Goal: Transaction & Acquisition: Purchase product/service

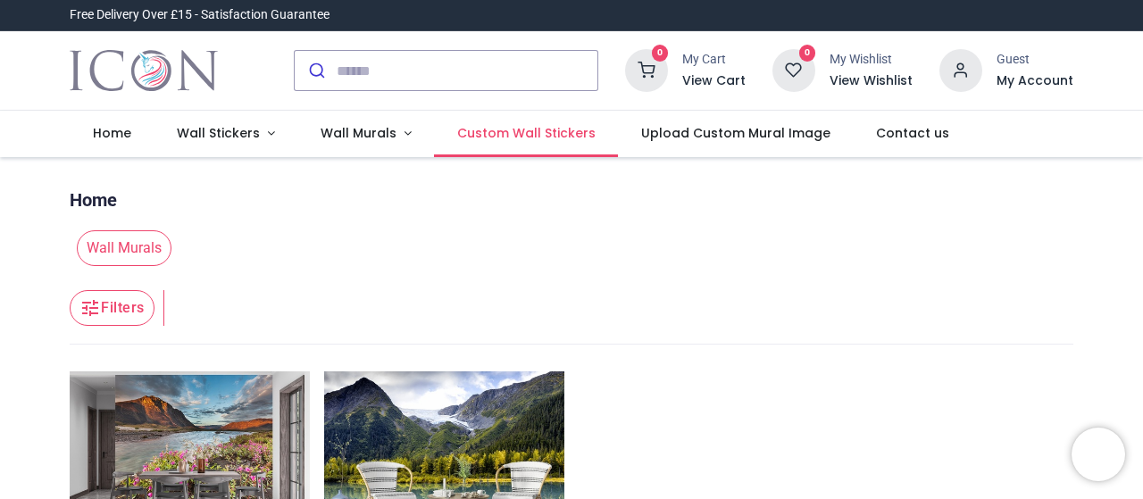
click at [520, 135] on span "Custom Wall Stickers" at bounding box center [526, 133] width 138 height 18
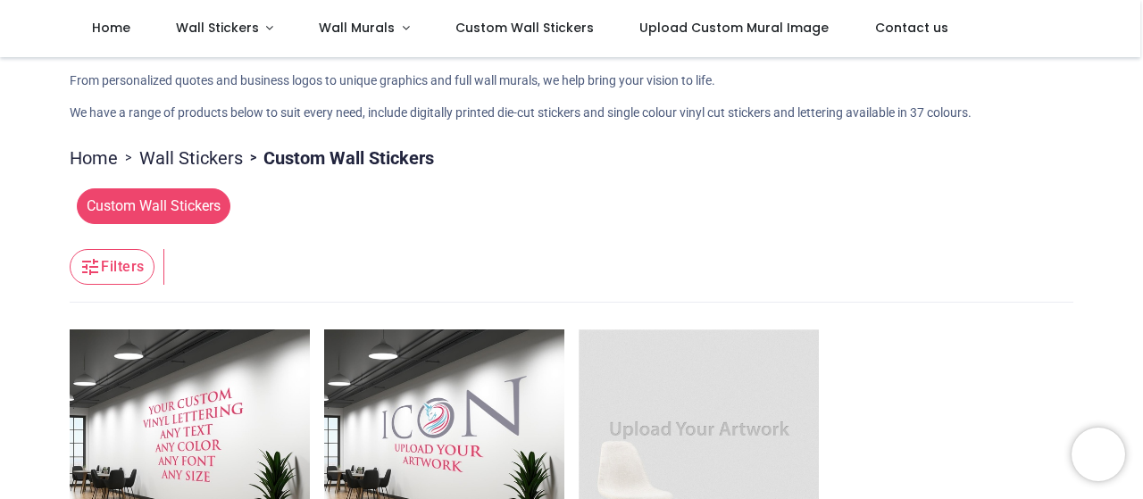
scroll to position [45, 0]
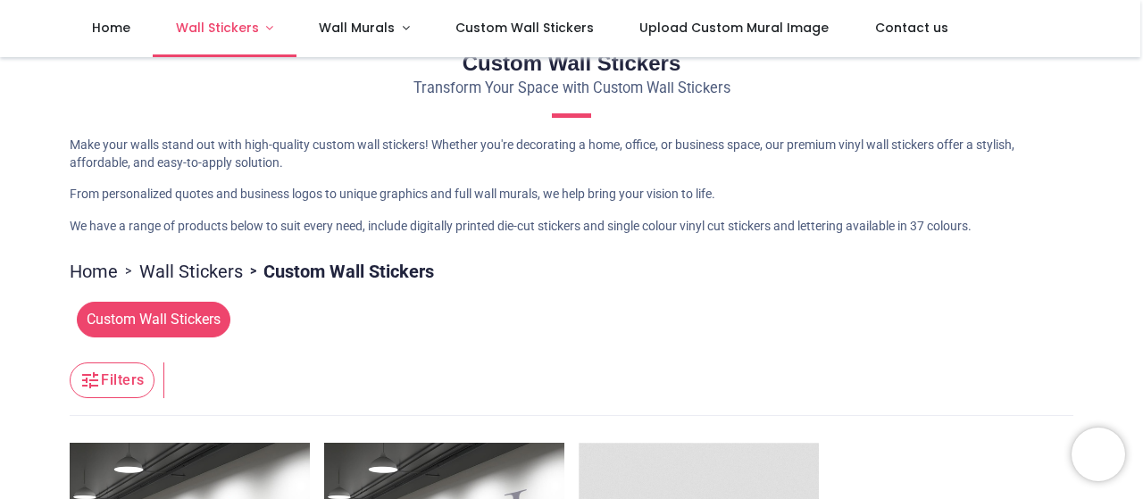
click at [232, 24] on span "Wall Stickers" at bounding box center [217, 28] width 83 height 18
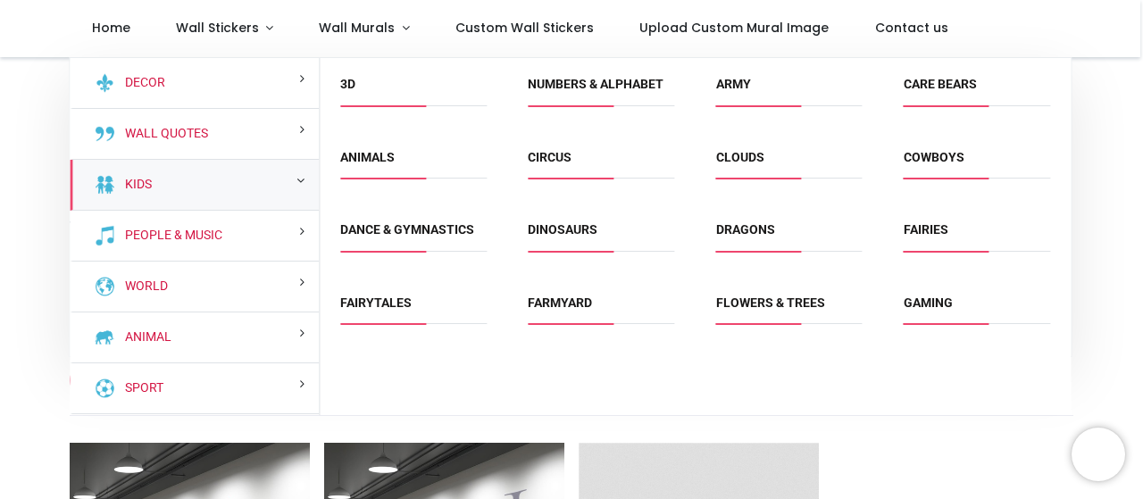
click at [15, 251] on div "Pricelist : Public Pricelist Public Pricelist Custom Wall Stickers" at bounding box center [571, 495] width 1143 height 965
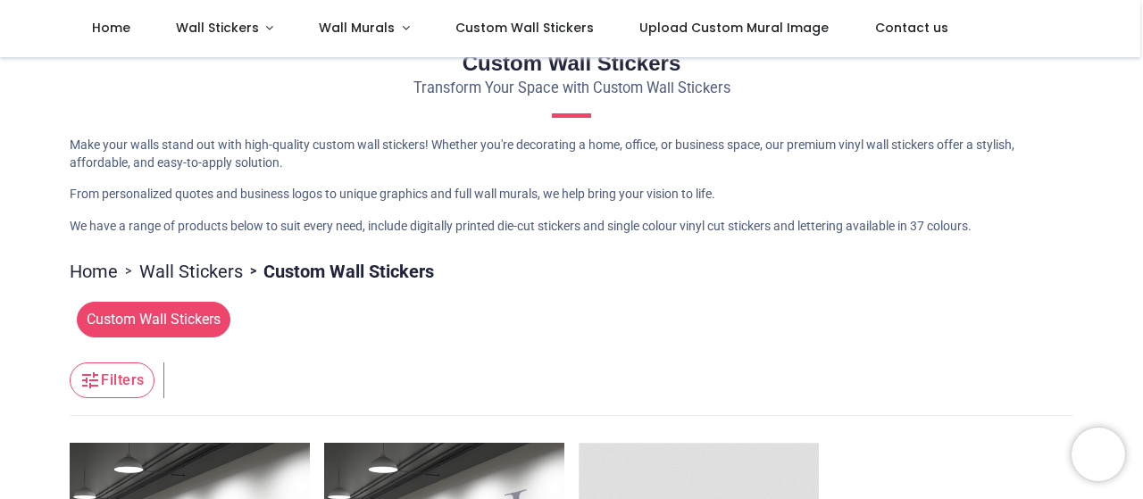
scroll to position [0, 0]
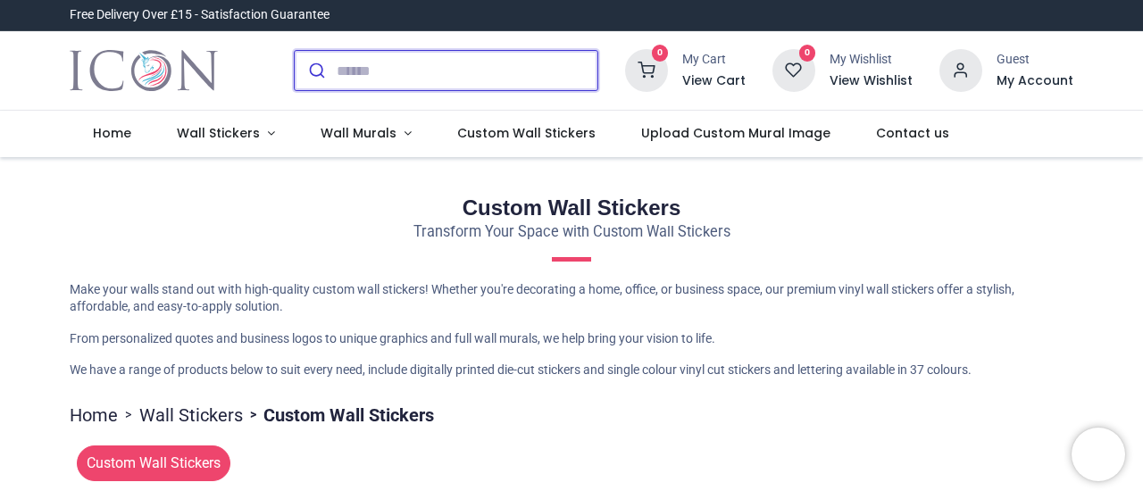
click at [361, 80] on input "search" at bounding box center [467, 70] width 261 height 39
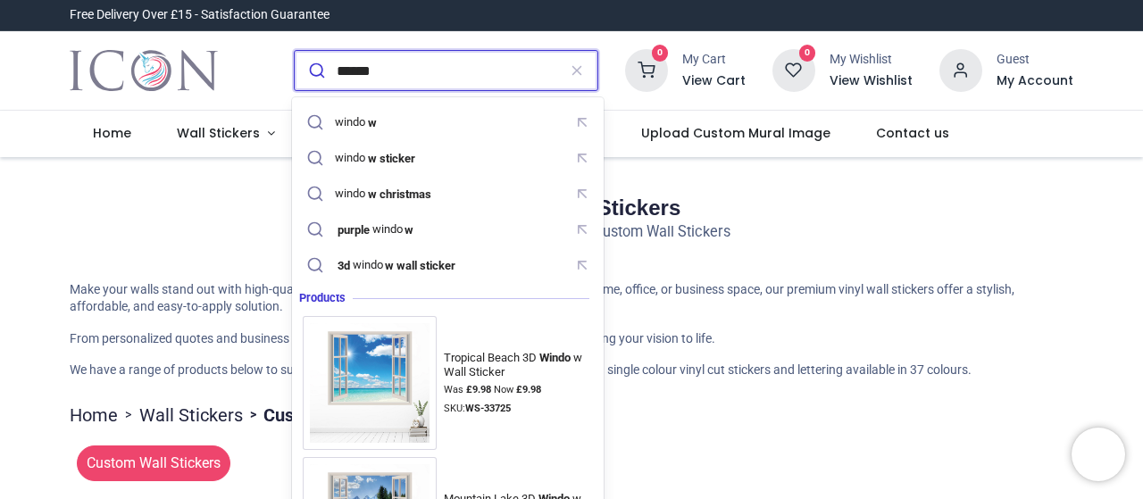
type input "******"
click at [295, 51] on button "submit" at bounding box center [316, 70] width 42 height 39
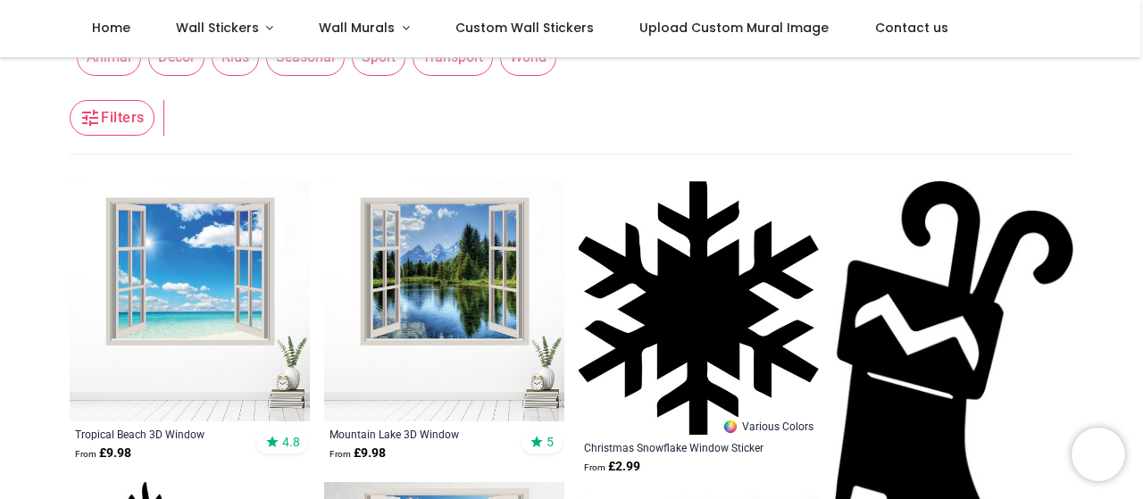
scroll to position [92, 0]
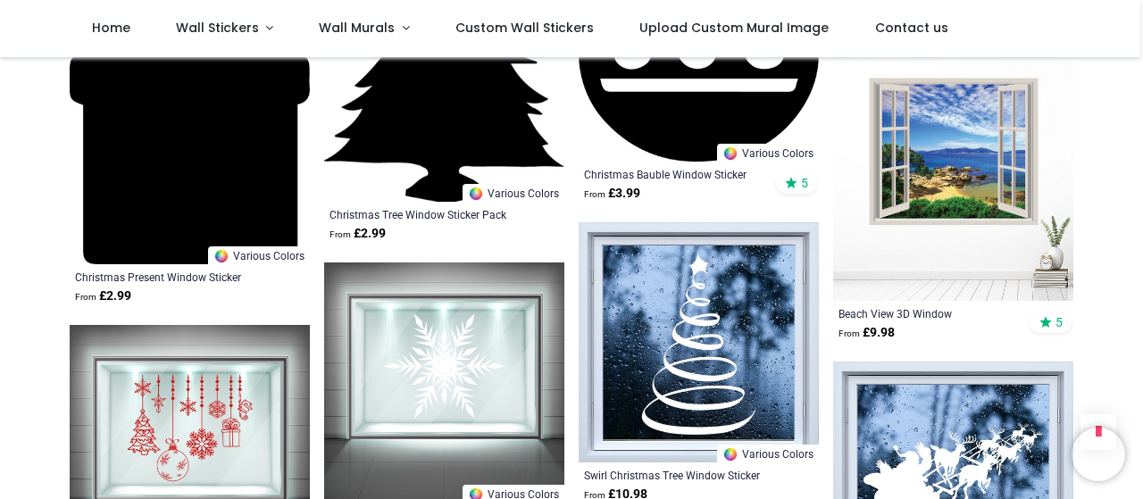
scroll to position [2237, 0]
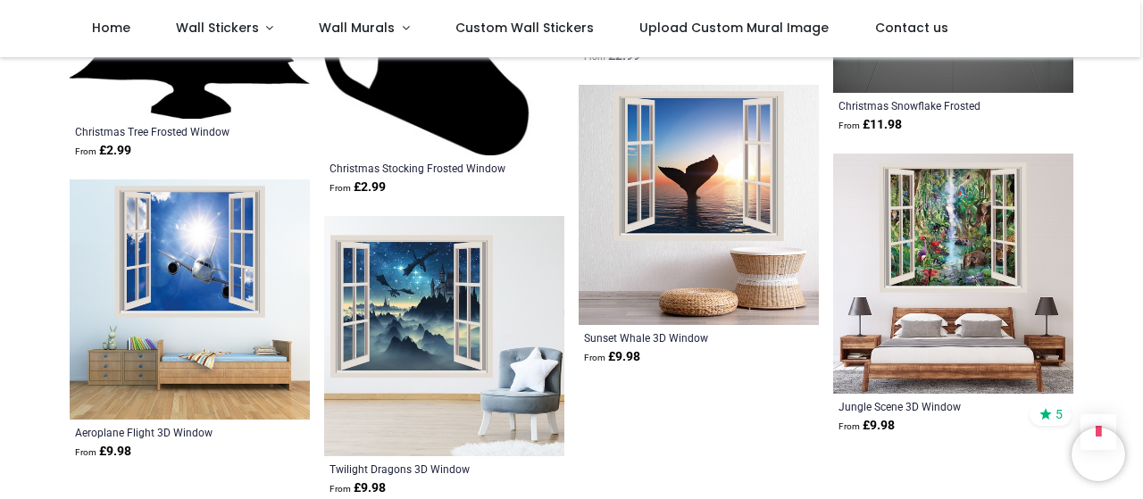
scroll to position [6396, 0]
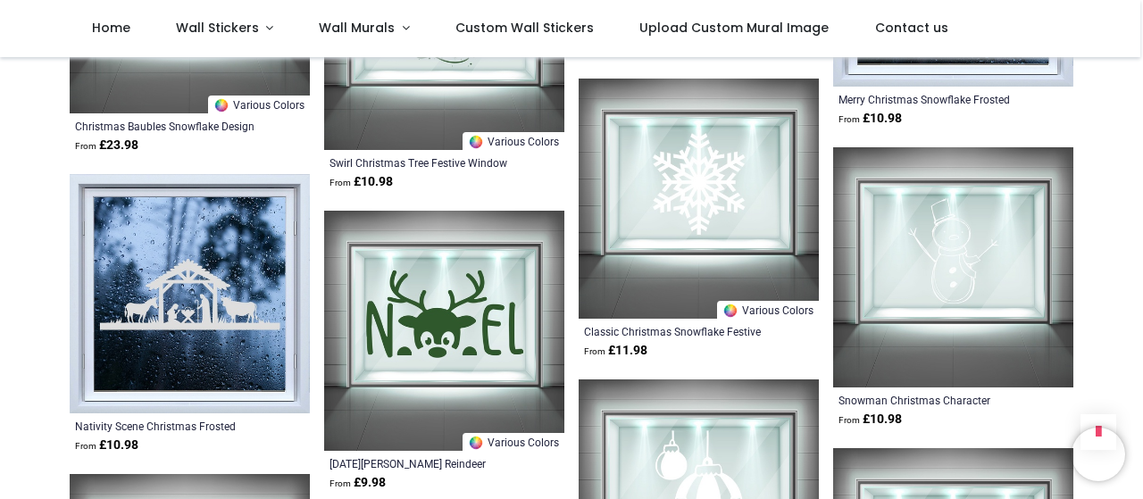
scroll to position [8563, 0]
